Goal: Information Seeking & Learning: Check status

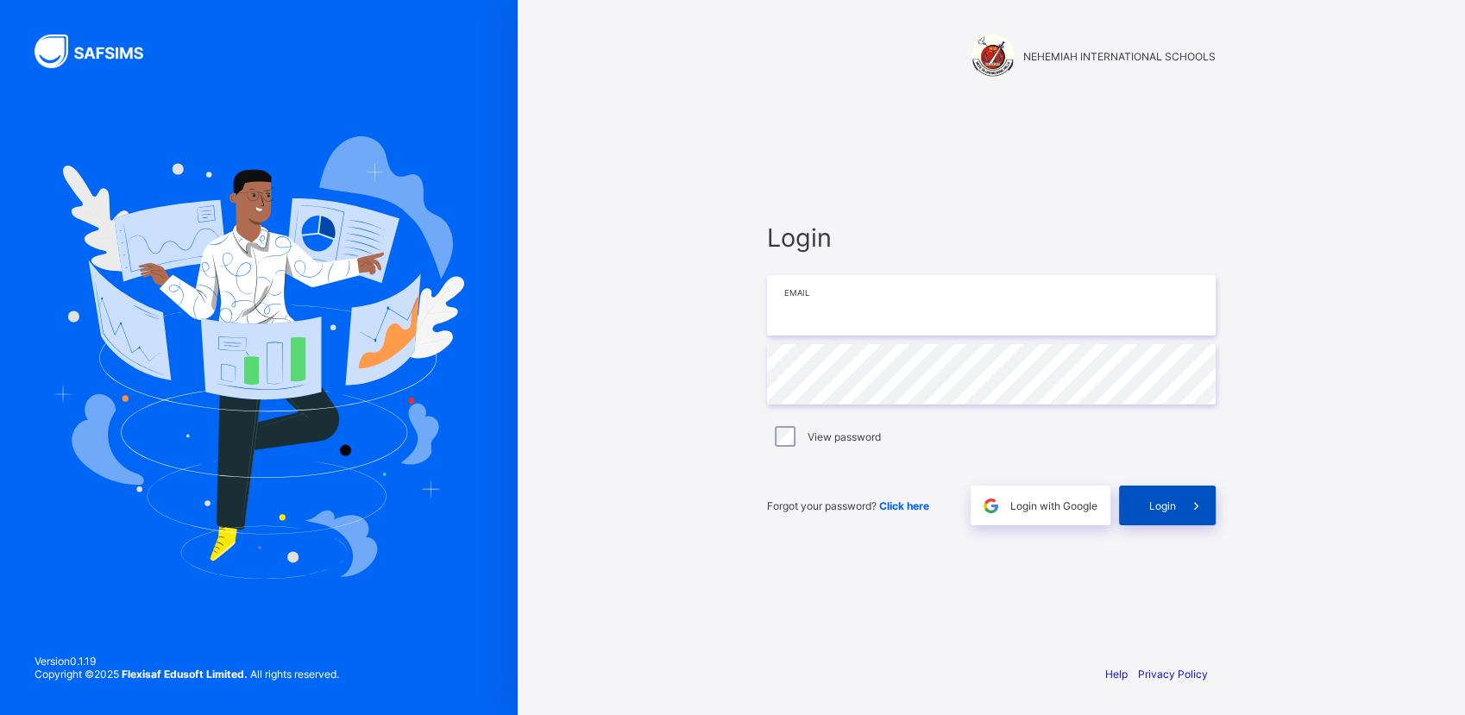
type input "**********"
click at [1164, 500] on span "Login" at bounding box center [1162, 506] width 27 height 13
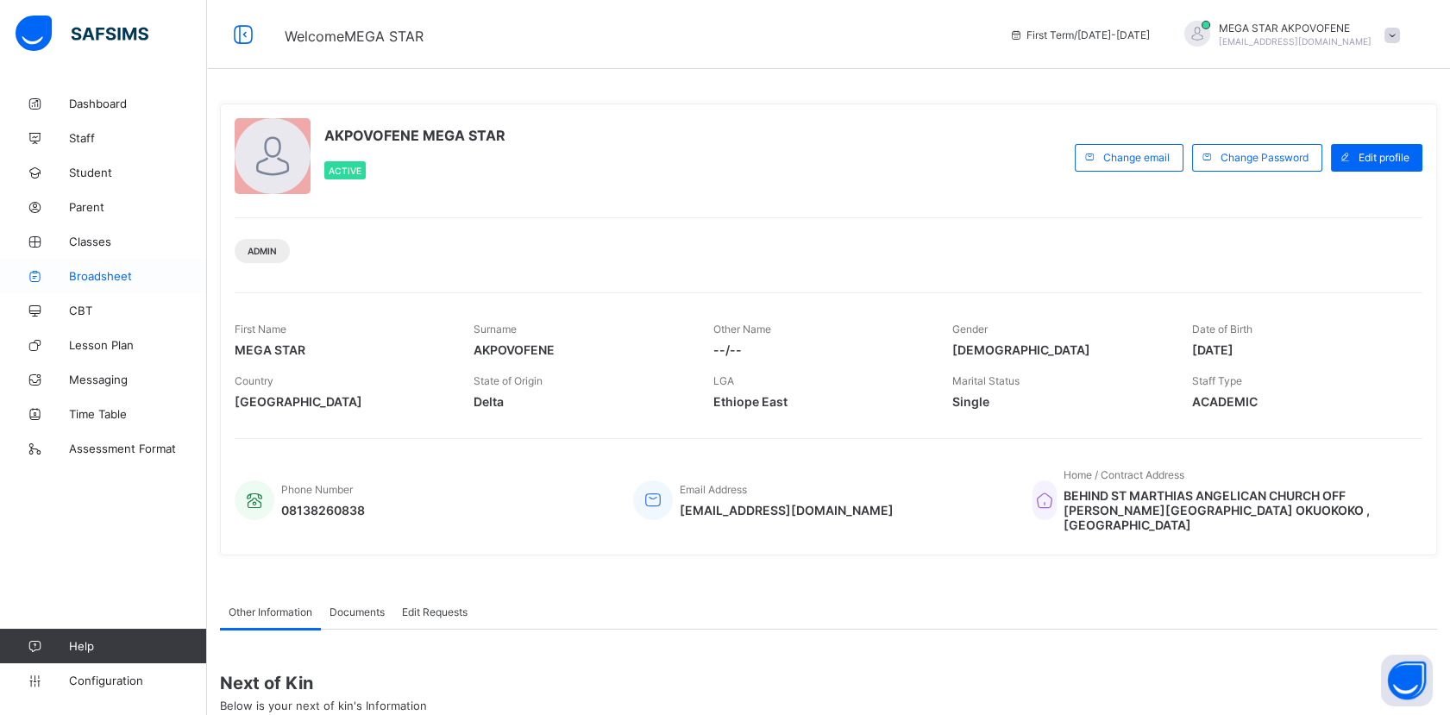
click at [80, 279] on span "Broadsheet" at bounding box center [138, 276] width 138 height 14
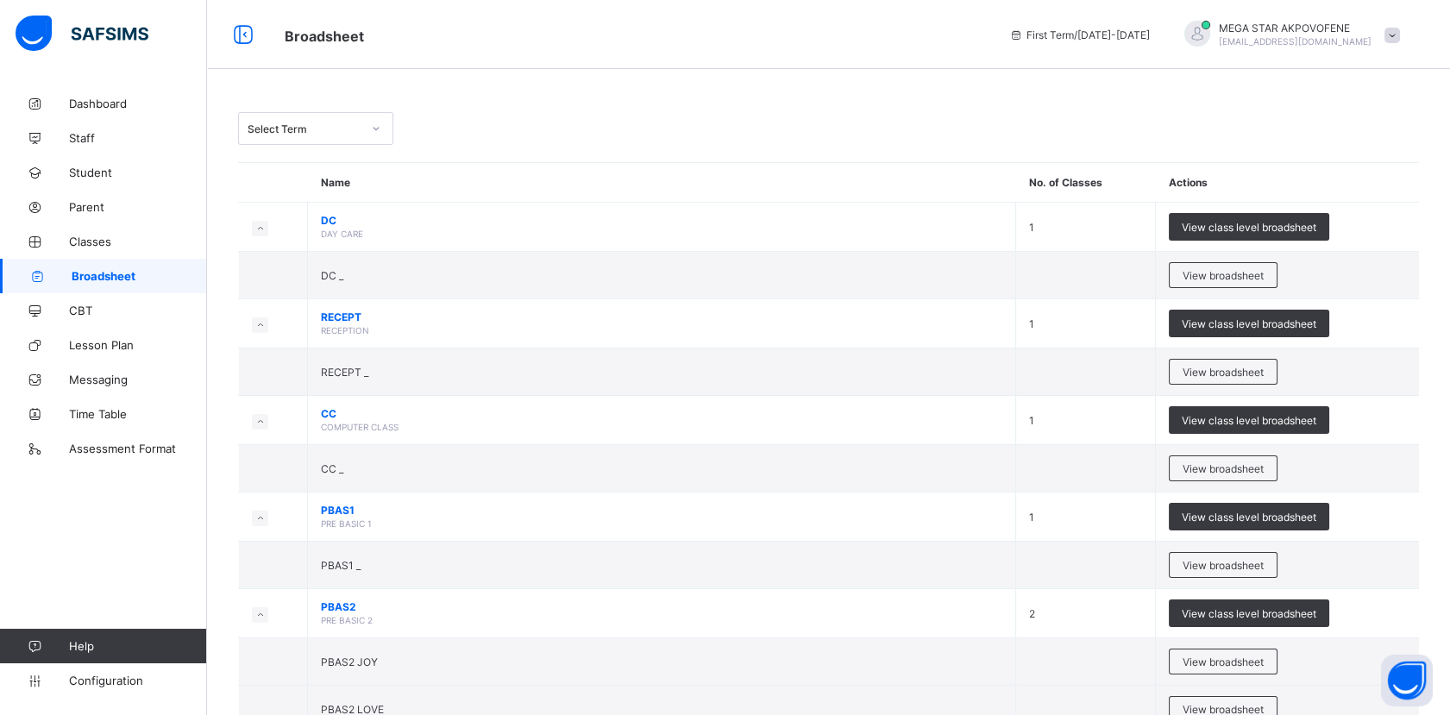
click at [297, 135] on div "Select Term" at bounding box center [299, 128] width 121 height 24
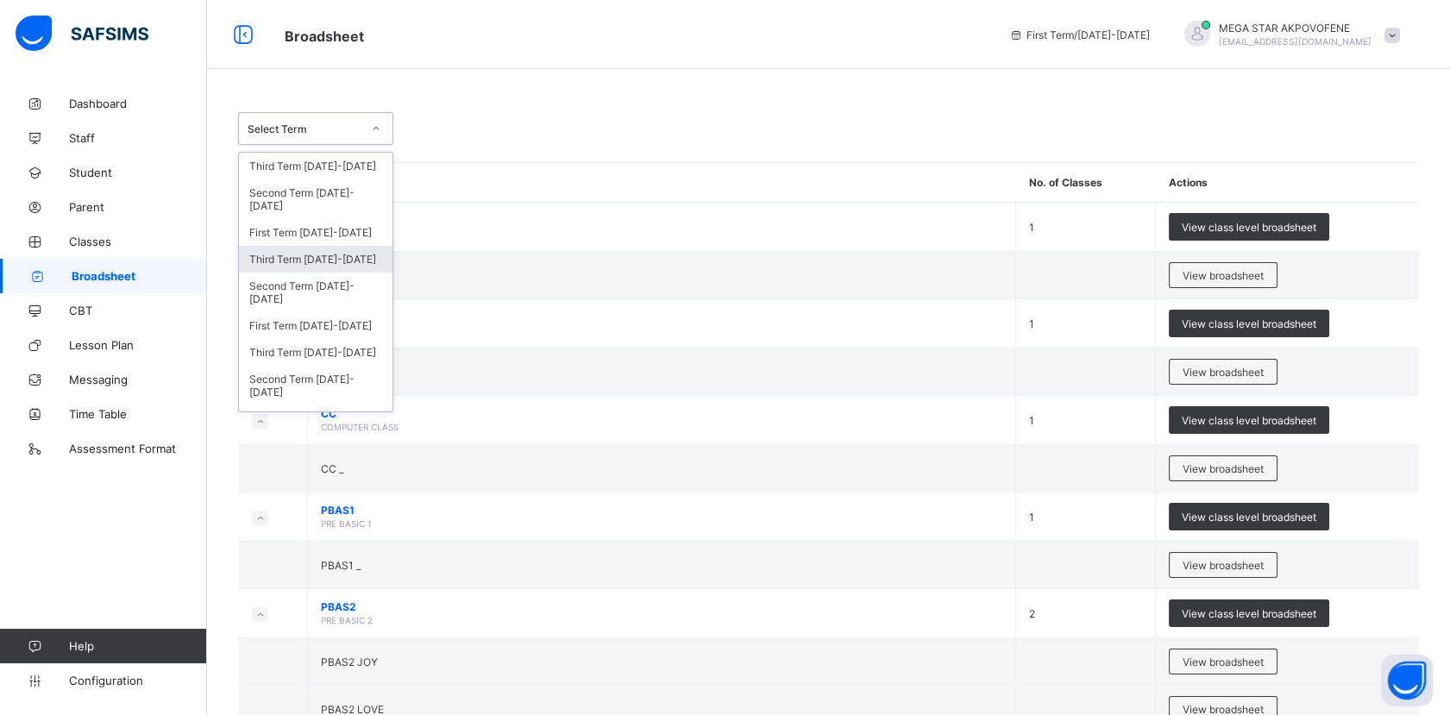
click at [303, 256] on div "Third Term [DATE]-[DATE]" at bounding box center [316, 259] width 154 height 27
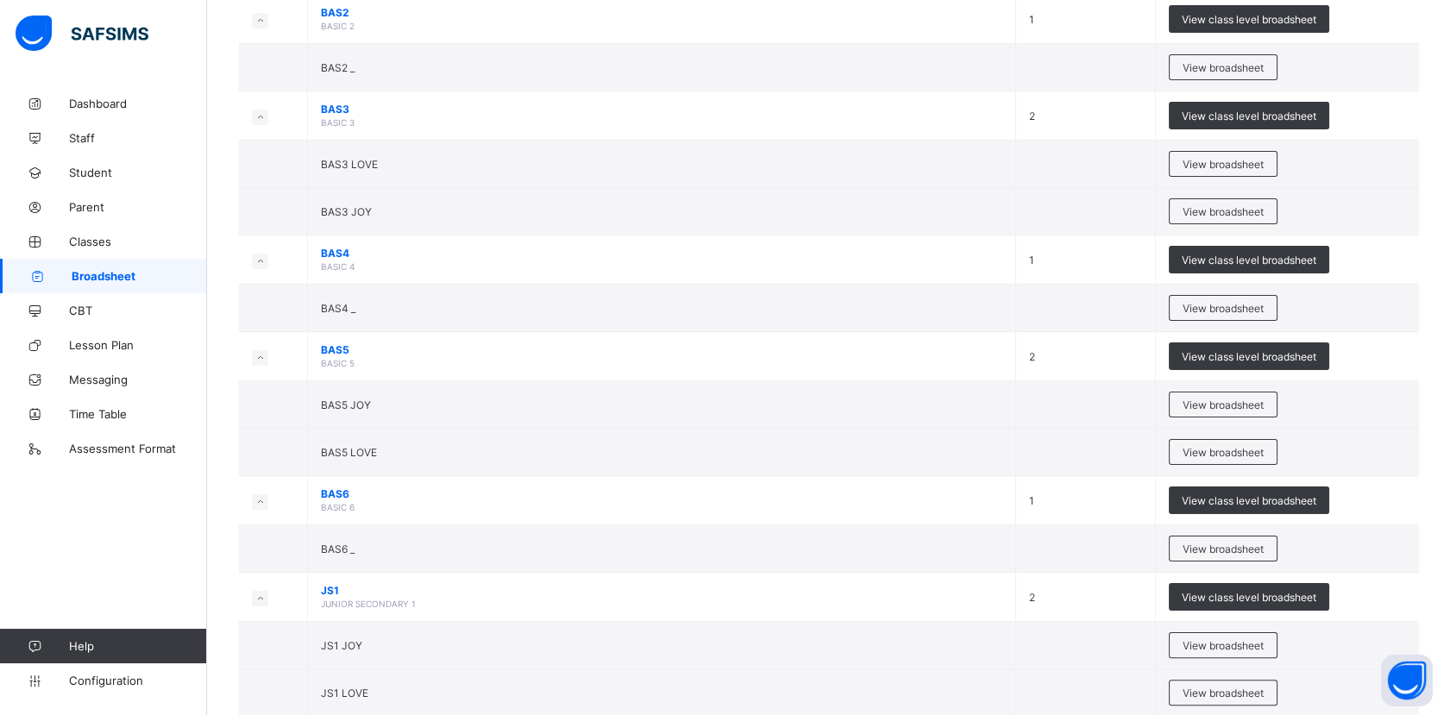
scroll to position [1159, 0]
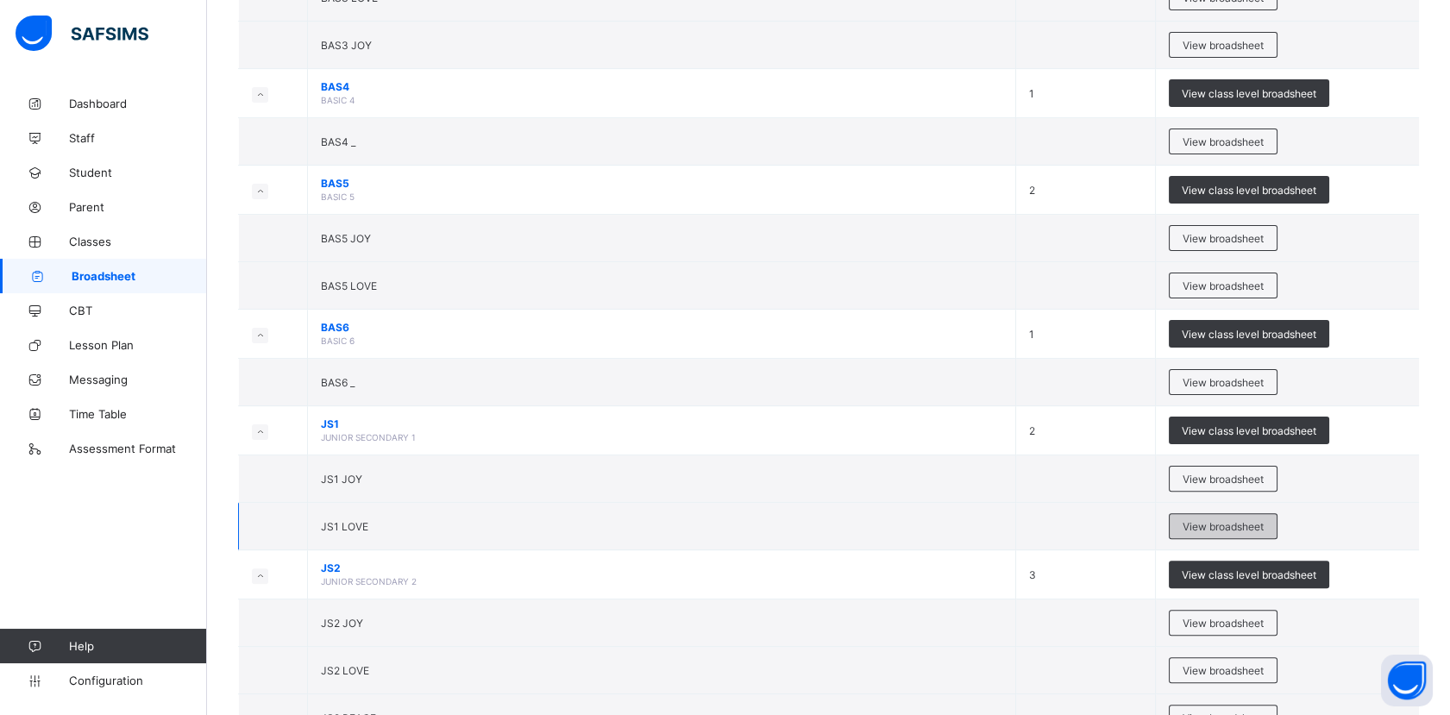
click at [1247, 520] on span "View broadsheet" at bounding box center [1223, 526] width 81 height 13
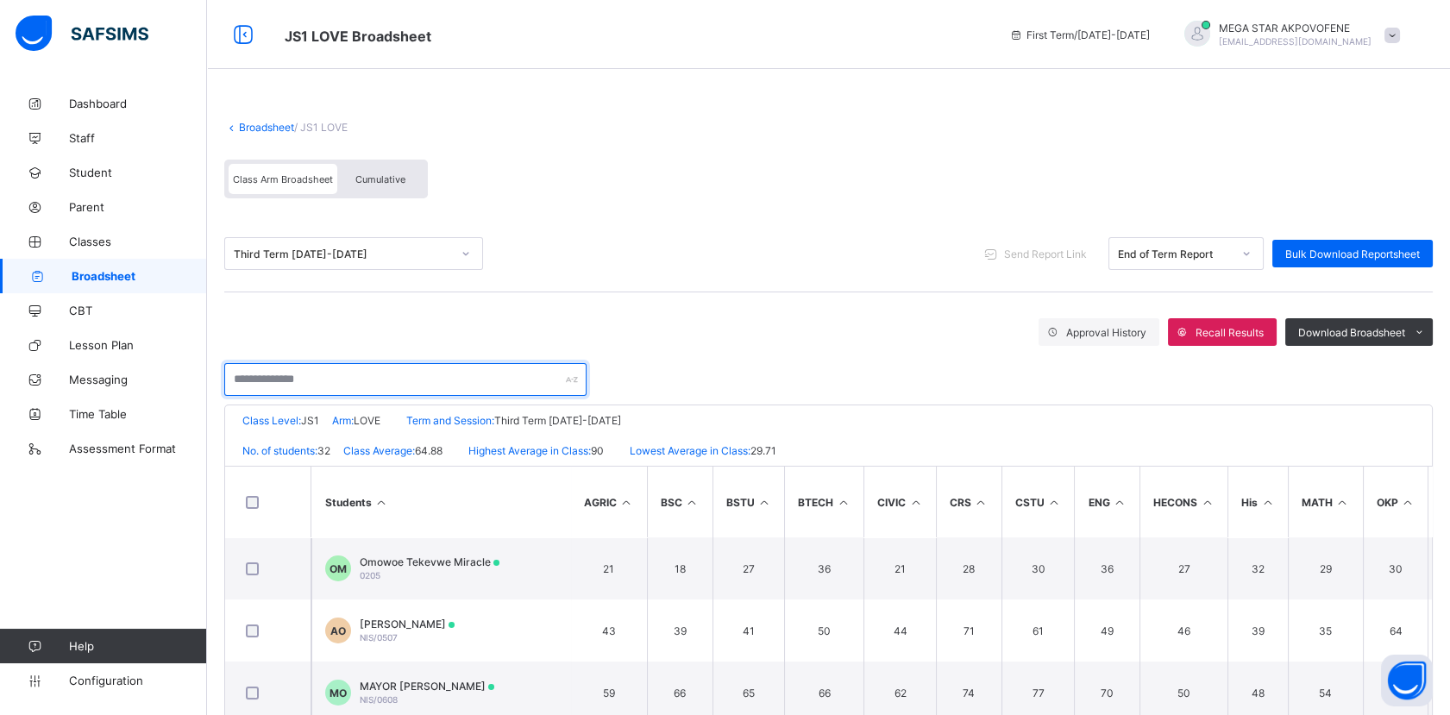
click at [357, 372] on input "text" at bounding box center [405, 379] width 362 height 33
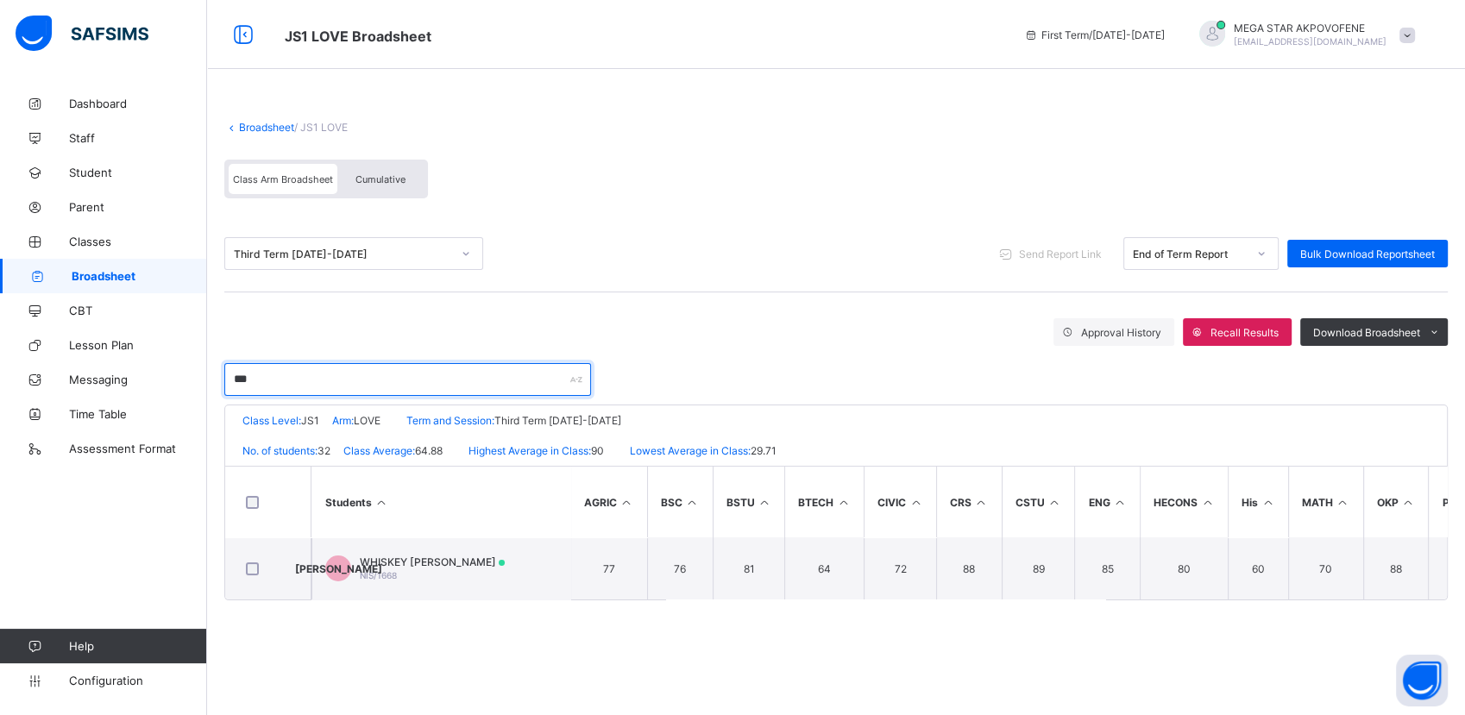
type input "***"
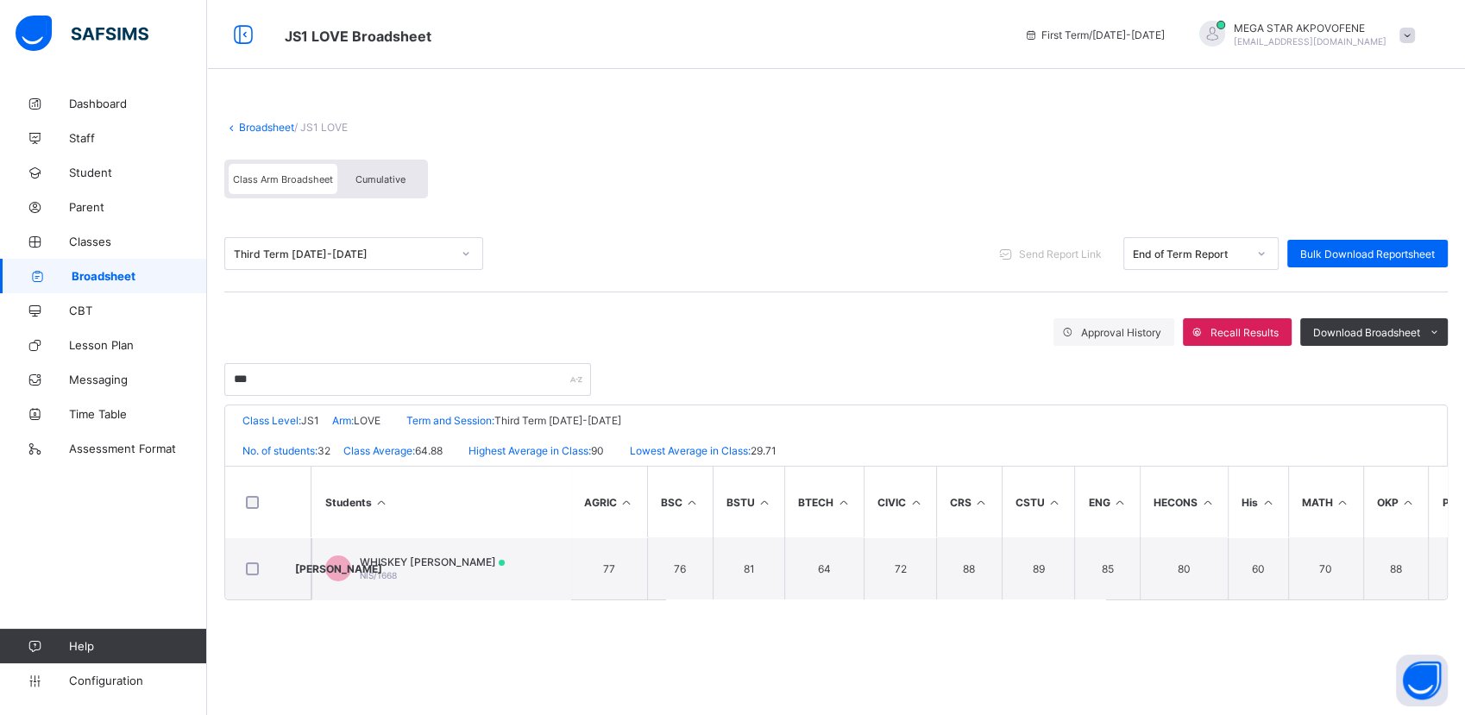
click at [317, 605] on div "Broadsheet / JS1 LOVE Class Arm Broadsheet Cumulative Third Term [DATE]-[DATE] …" at bounding box center [836, 360] width 1258 height 549
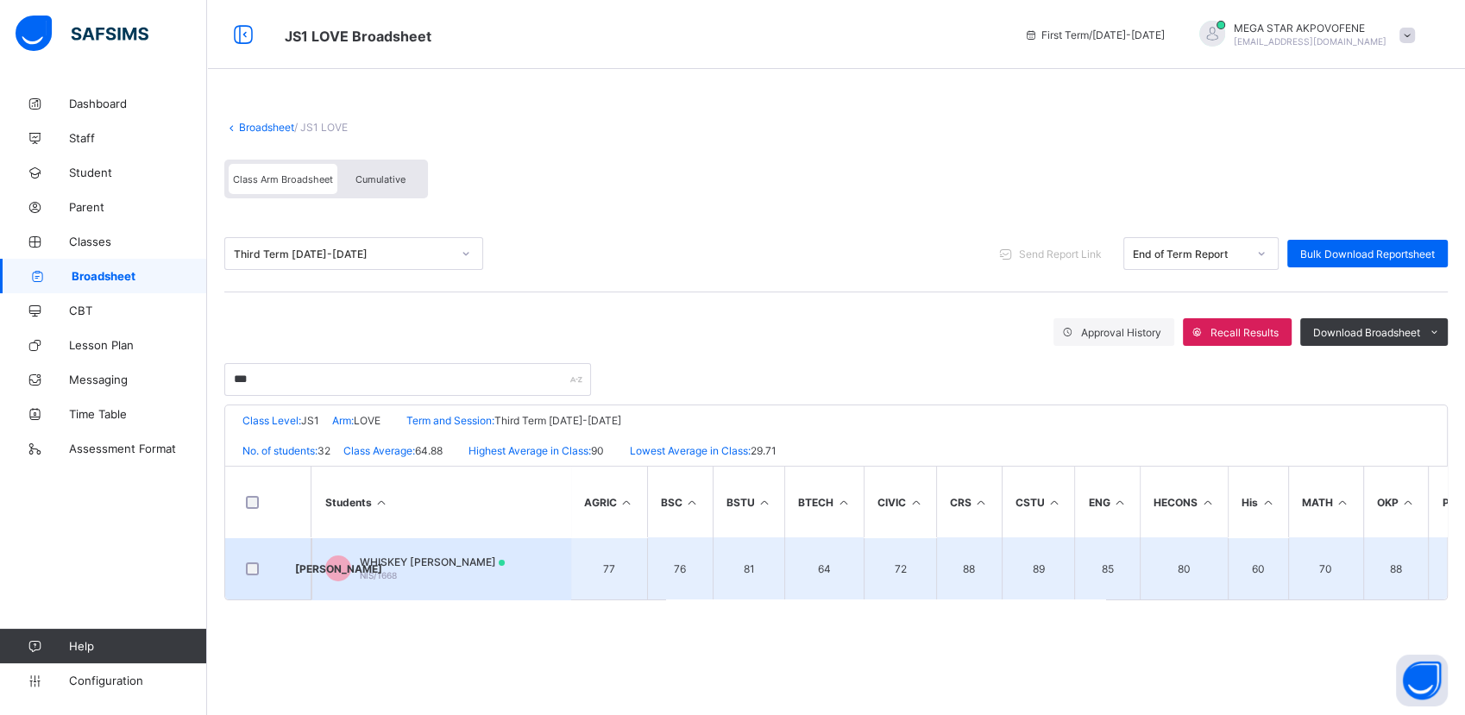
click at [345, 564] on span "[PERSON_NAME]" at bounding box center [338, 569] width 87 height 13
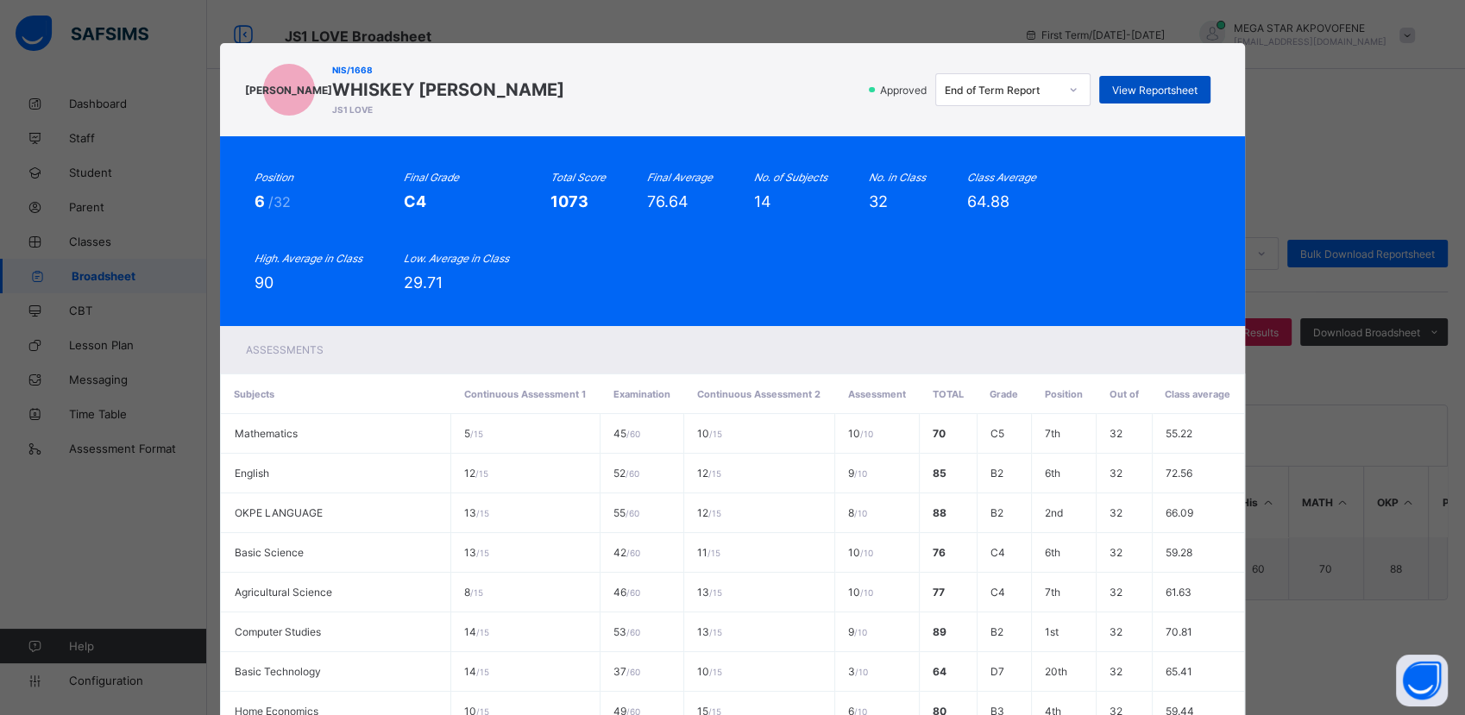
click at [1143, 94] on span "View Reportsheet" at bounding box center [1154, 90] width 85 height 13
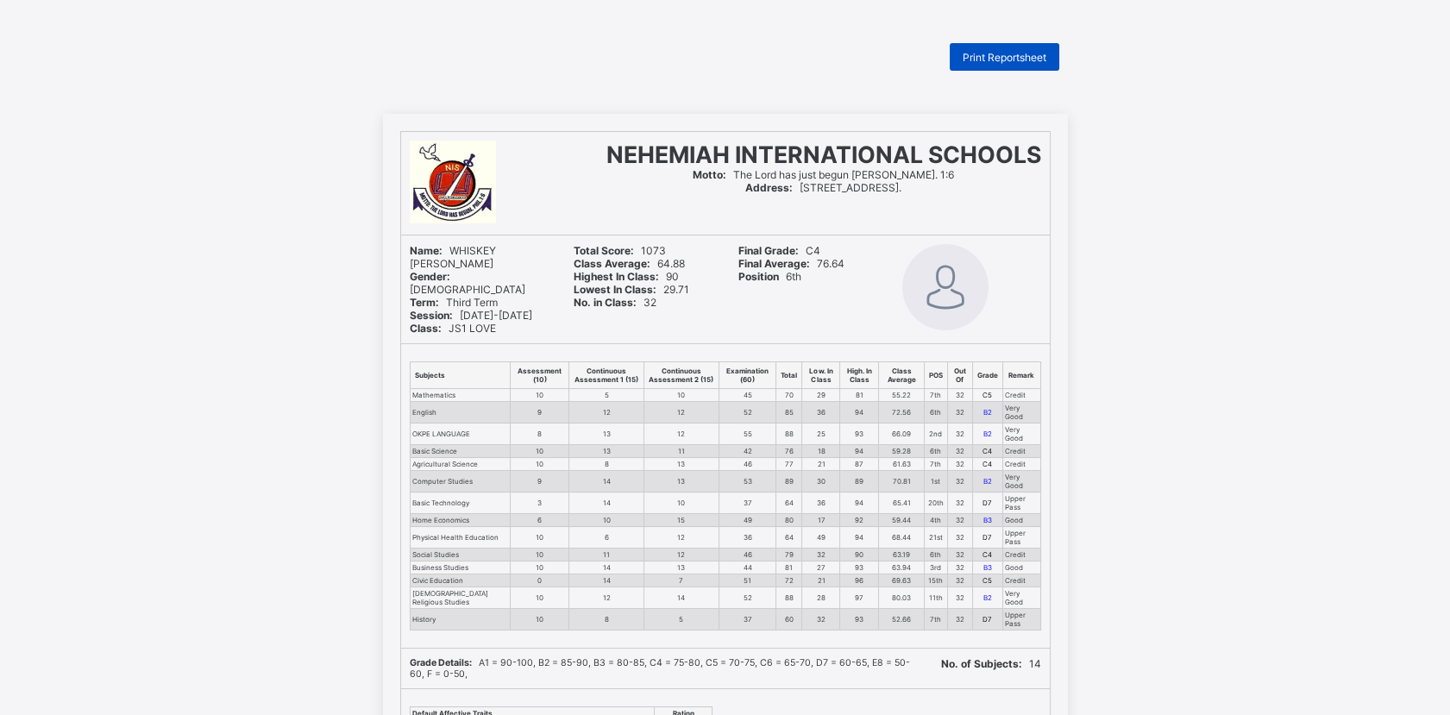
click at [1041, 56] on span "Print Reportsheet" at bounding box center [1005, 57] width 84 height 13
